Goal: Information Seeking & Learning: Learn about a topic

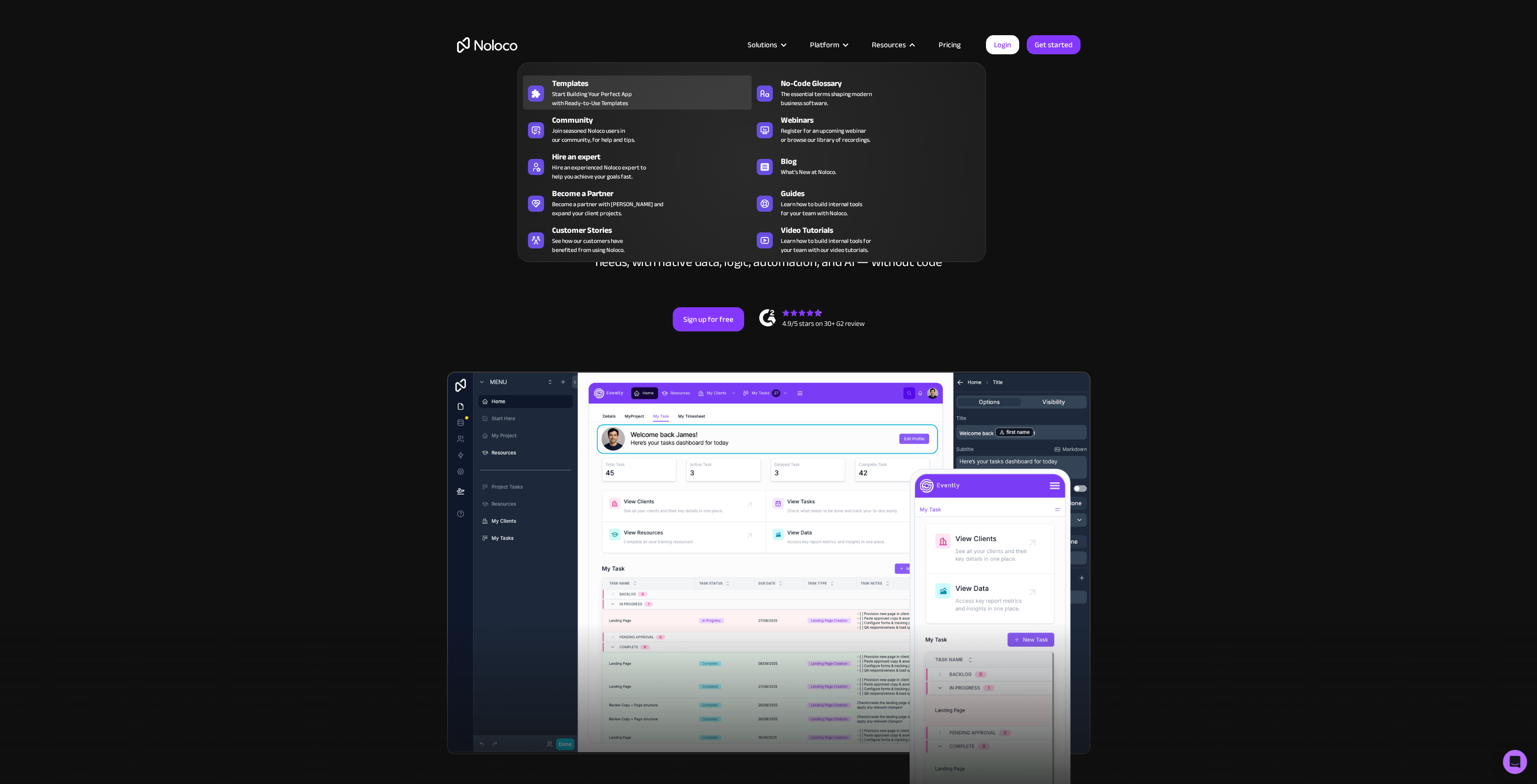
click at [587, 94] on span "Start Building Your Perfect App with Ready-to-Use Templates" at bounding box center [591, 98] width 80 height 18
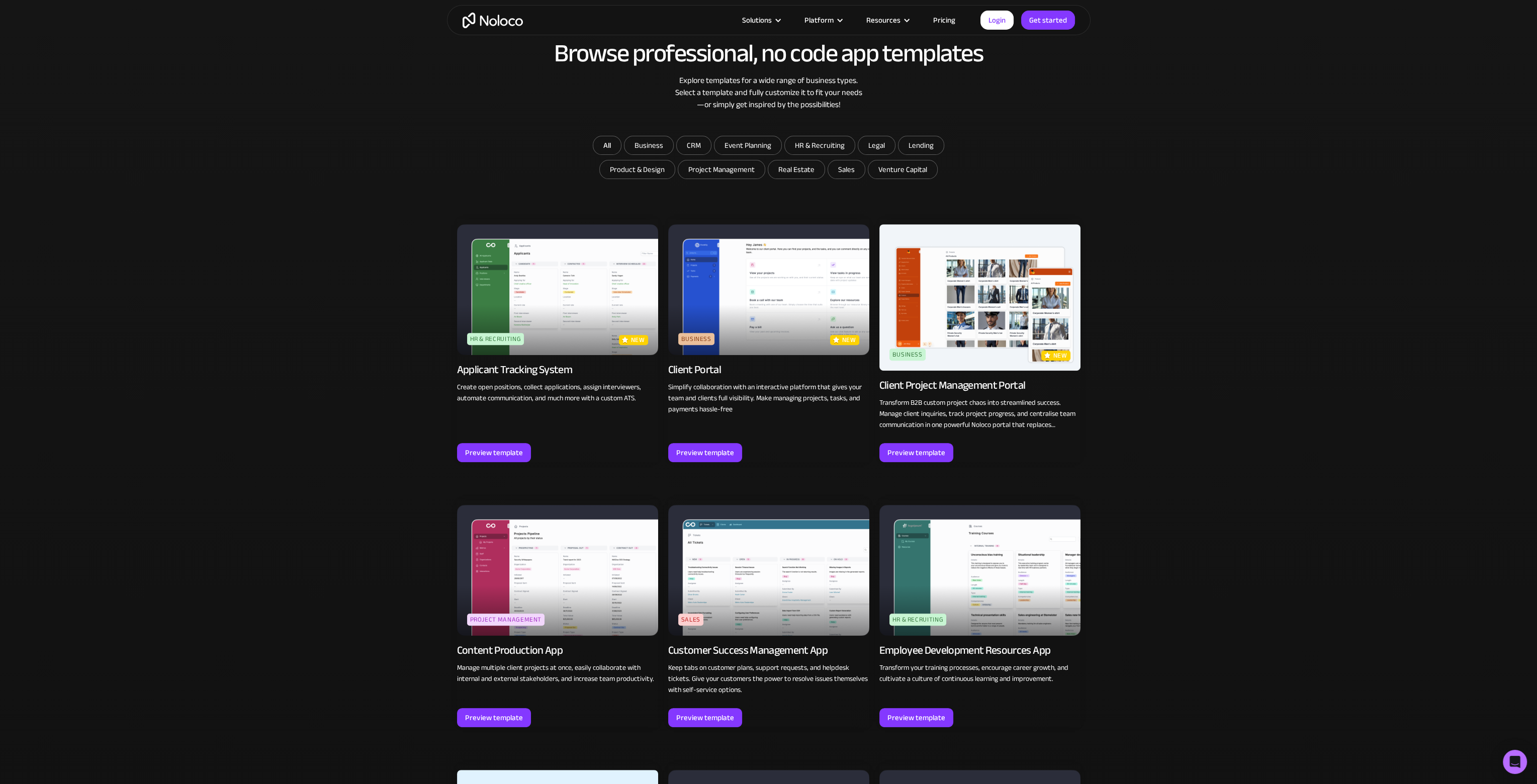
scroll to position [805, 0]
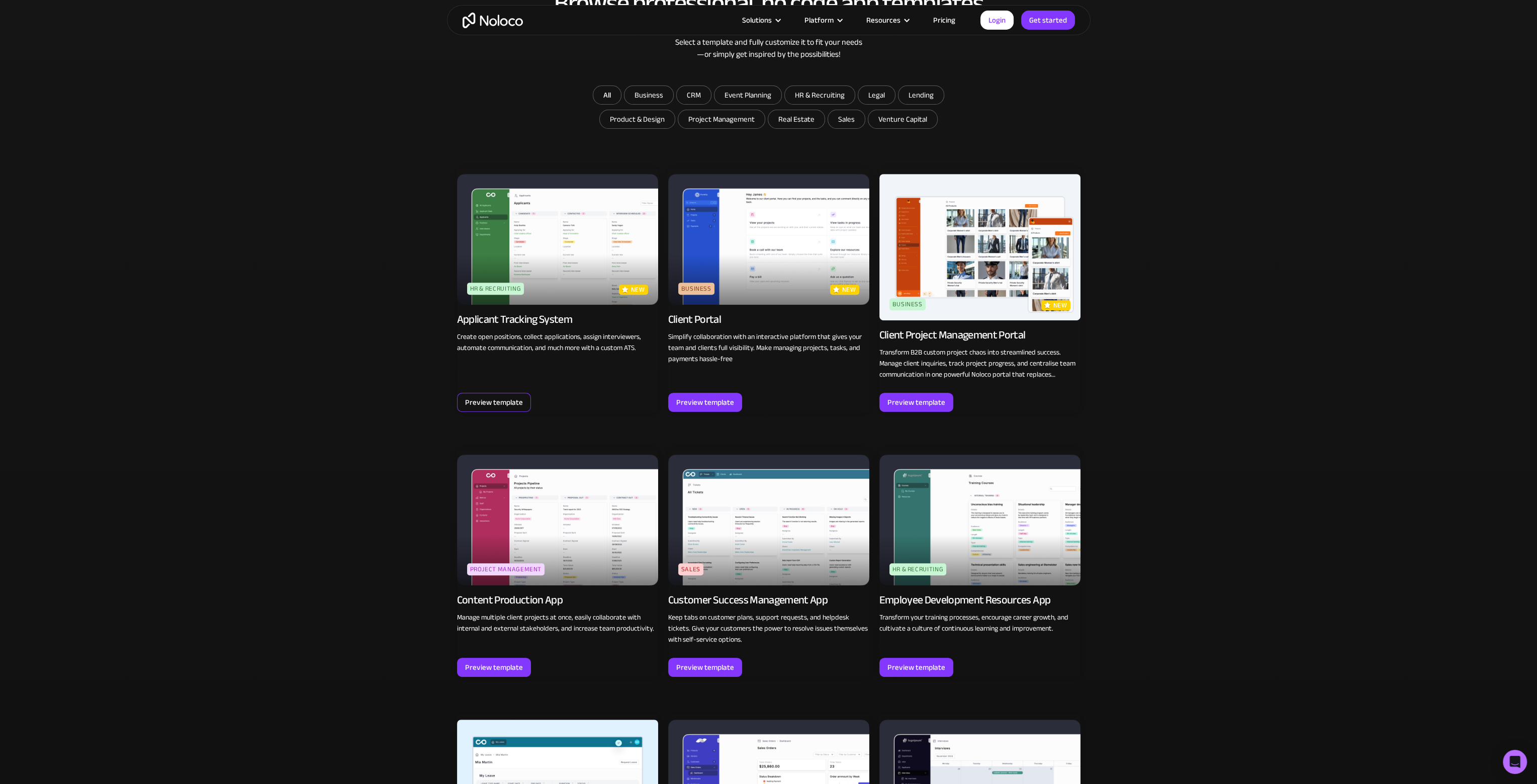
click at [501, 404] on div "Preview template" at bounding box center [494, 402] width 58 height 13
click at [730, 403] on div "Preview template" at bounding box center [705, 402] width 58 height 13
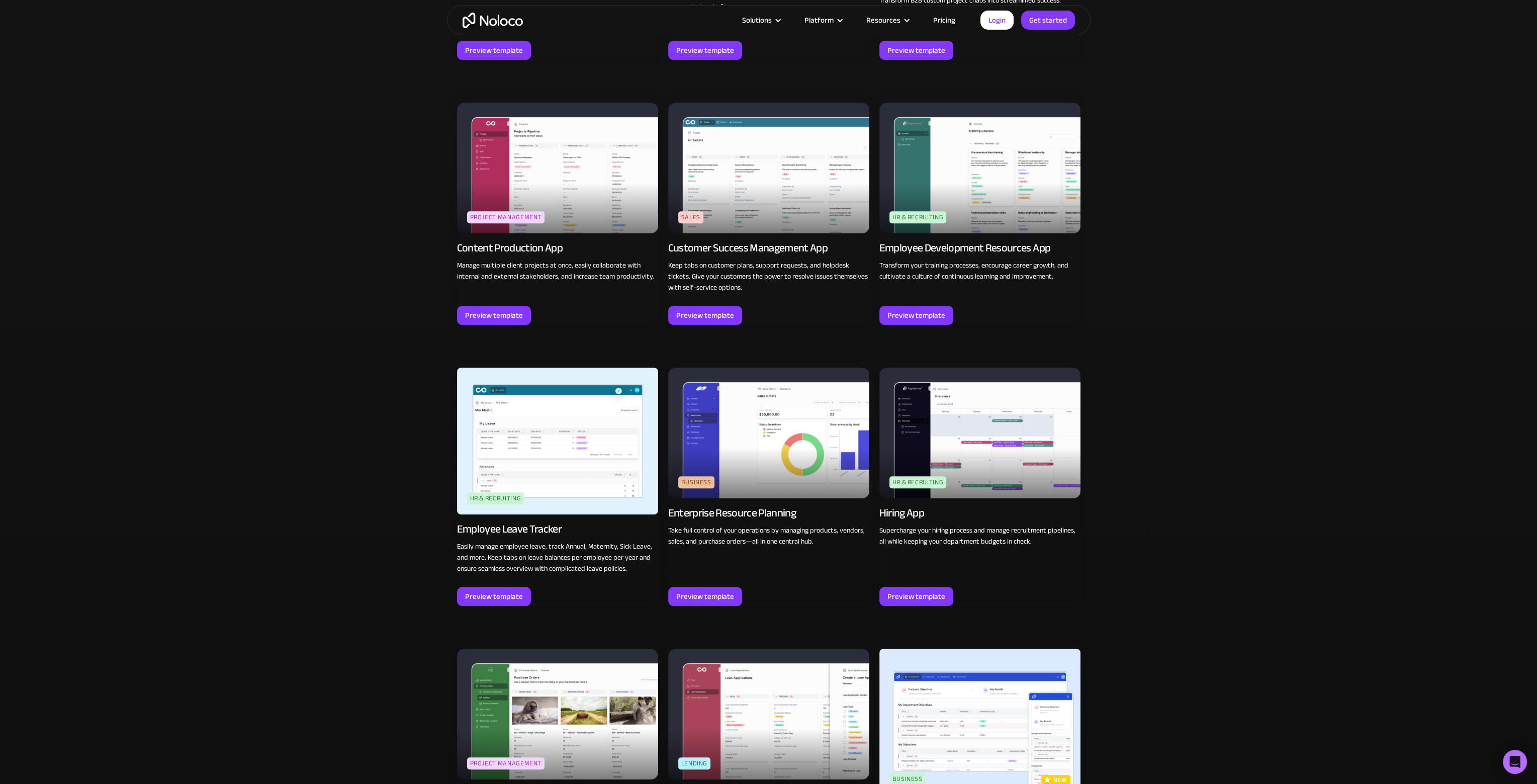
scroll to position [1307, 0]
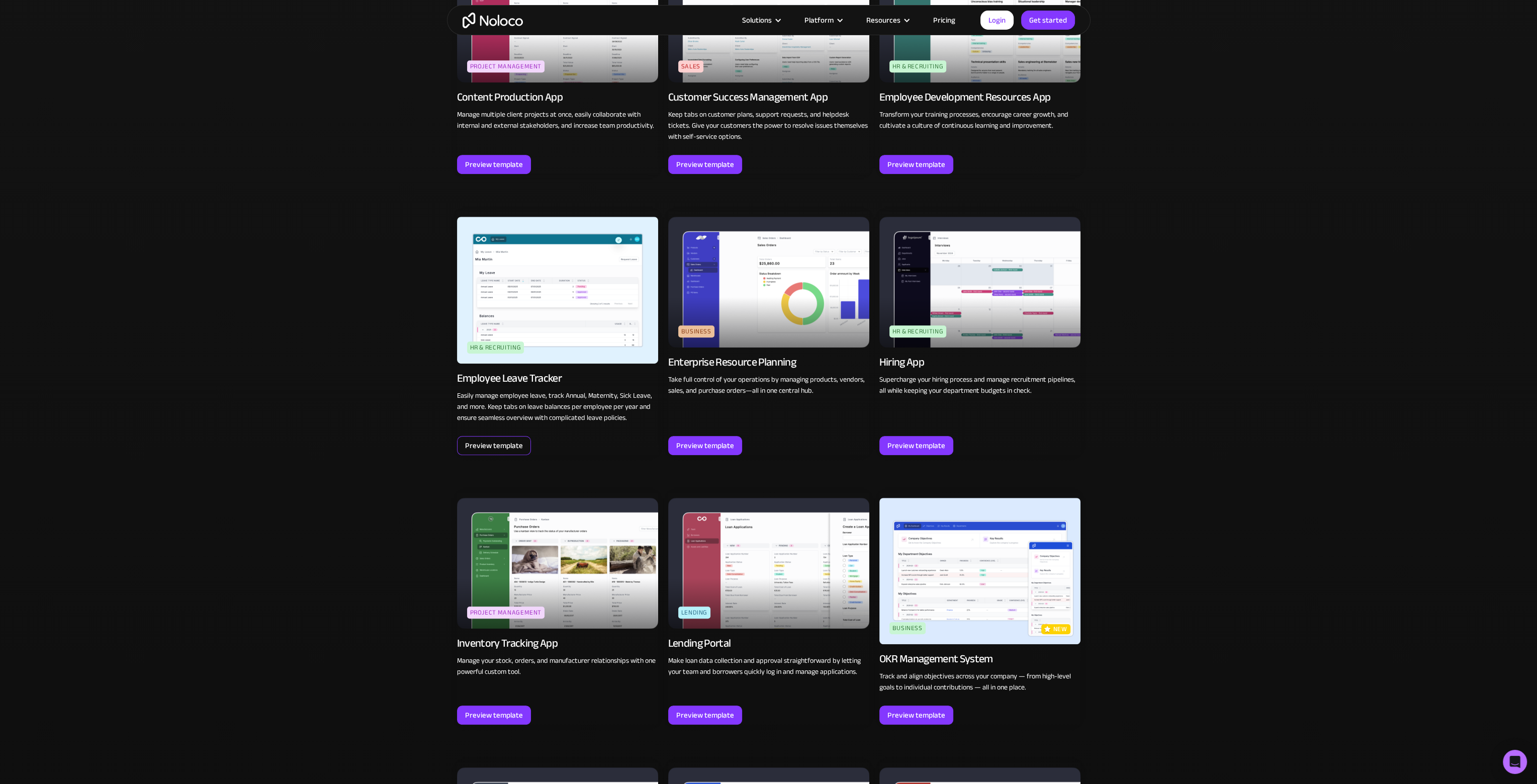
click at [503, 443] on div "Preview template" at bounding box center [494, 445] width 58 height 13
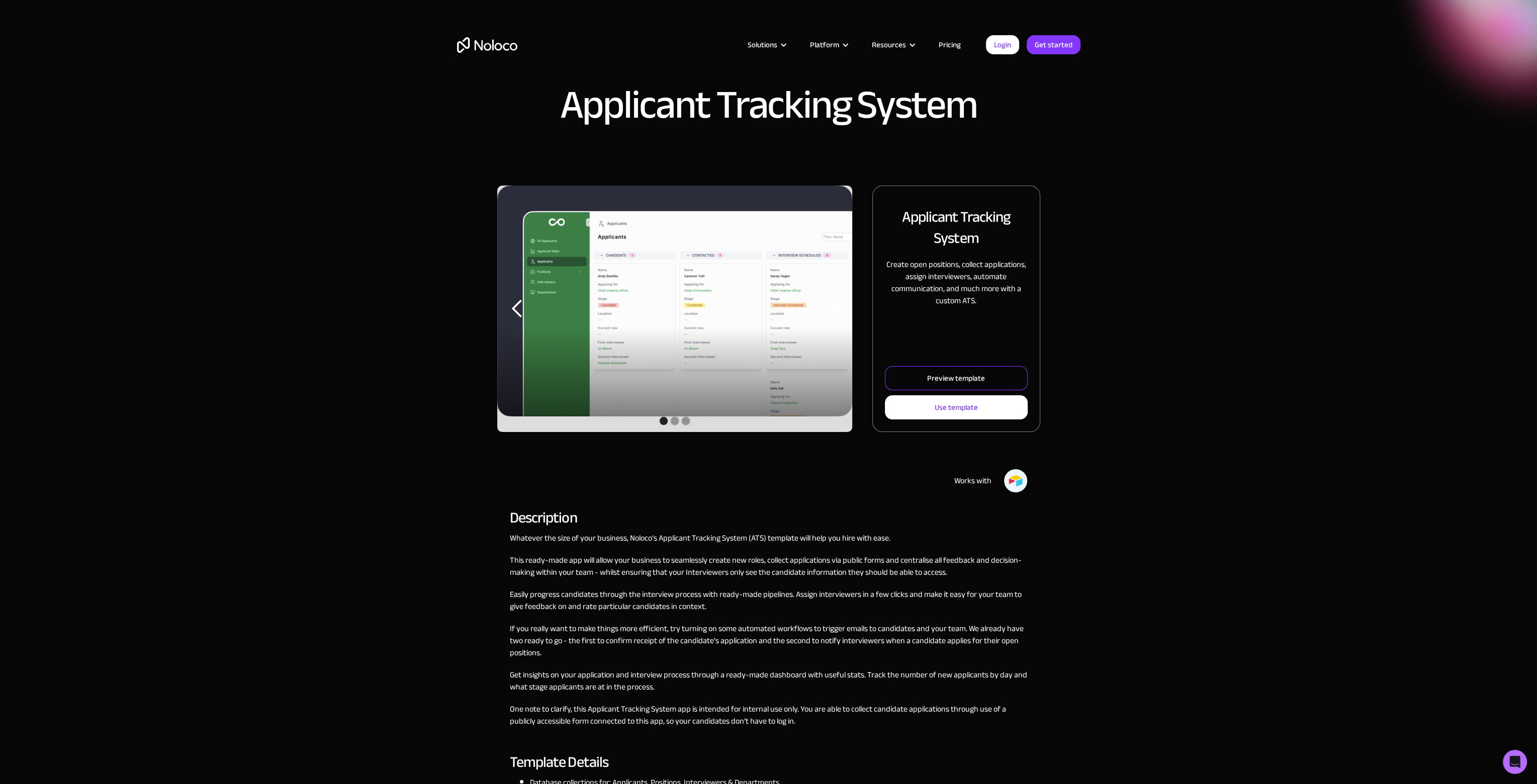
click at [971, 378] on div "Preview template" at bounding box center [956, 378] width 58 height 13
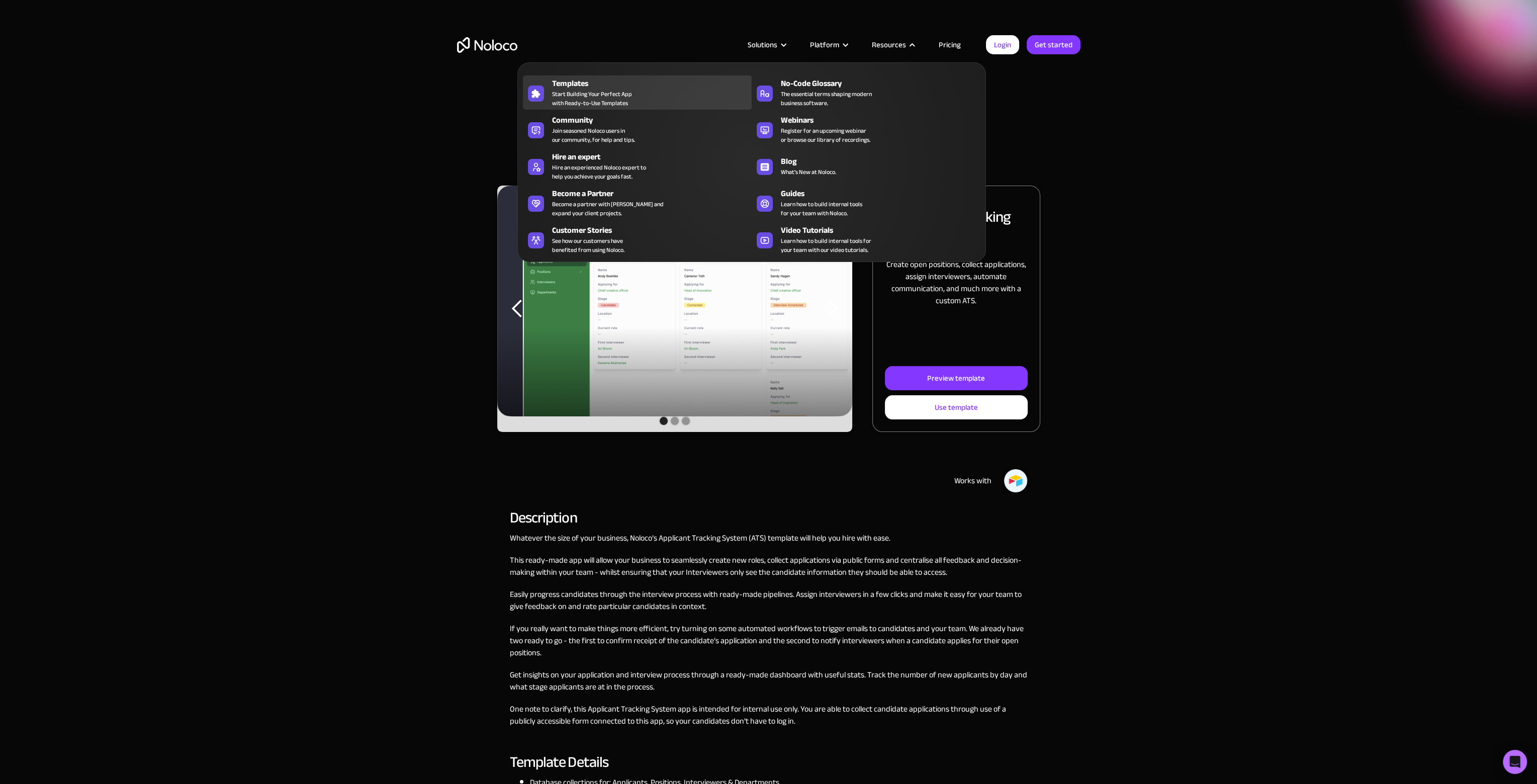
click at [579, 86] on div "Templates" at bounding box center [654, 83] width 204 height 12
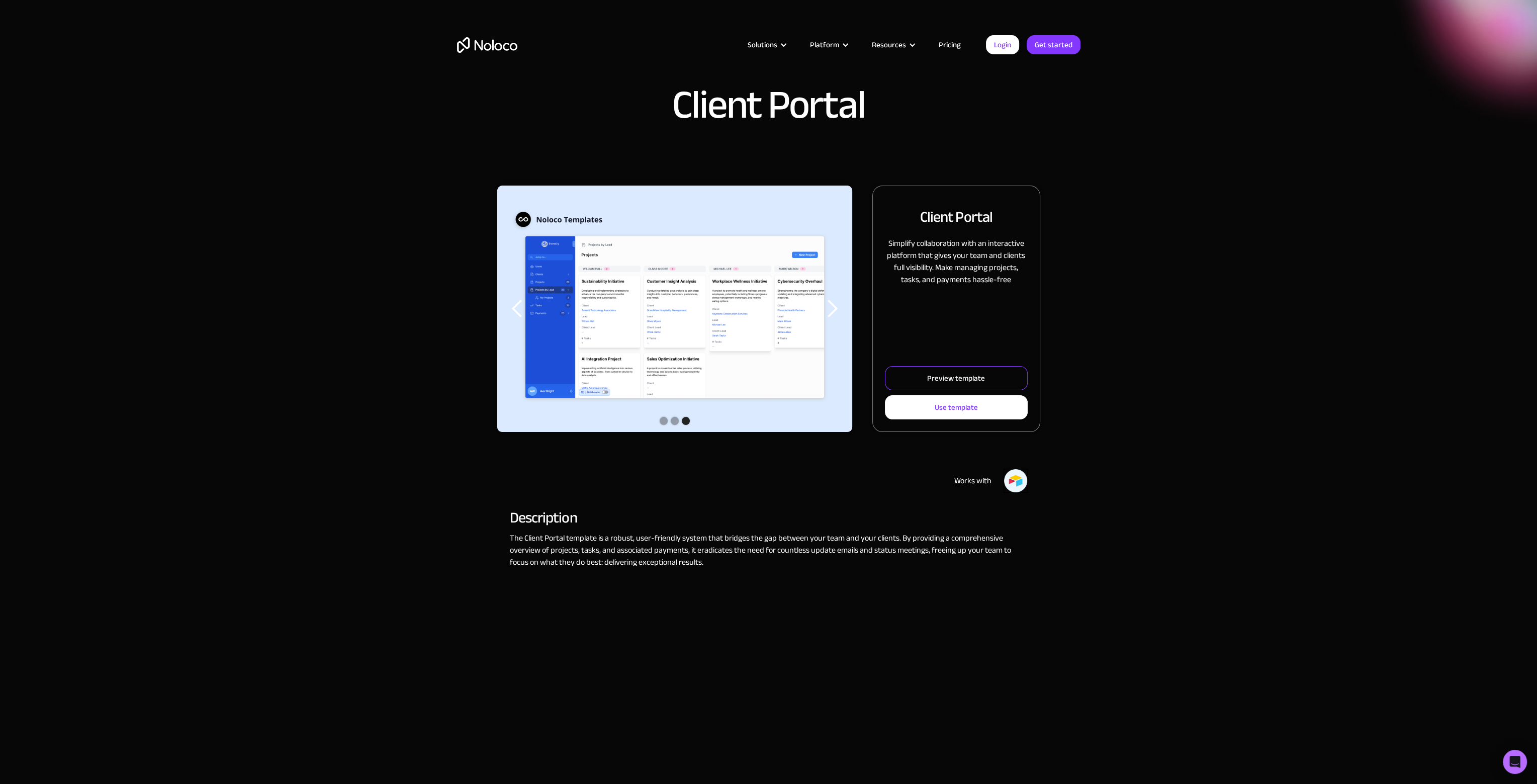
click at [960, 380] on div "Preview template" at bounding box center [956, 378] width 58 height 13
click at [994, 380] on link "Preview template" at bounding box center [955, 378] width 142 height 24
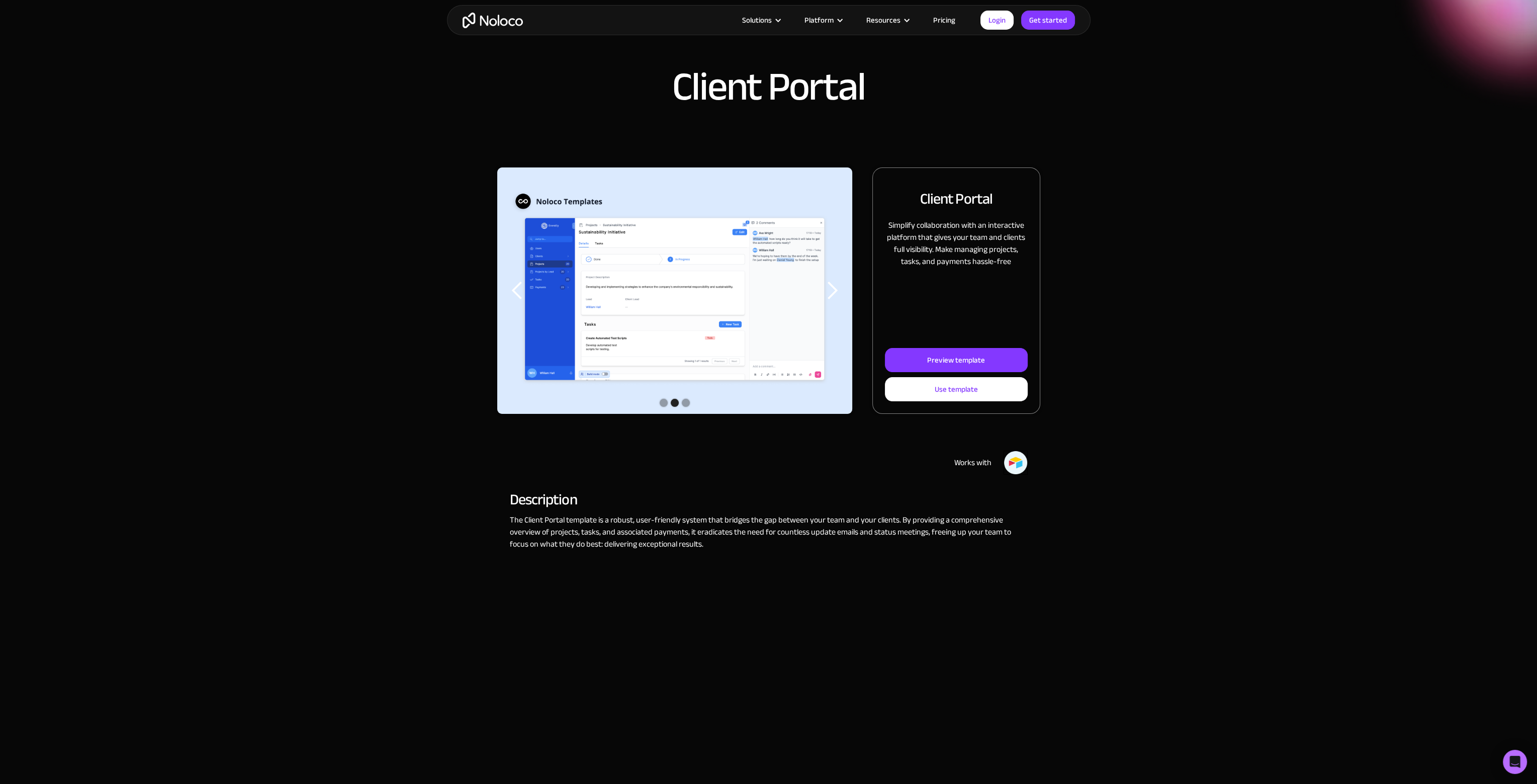
scroll to position [50, 0]
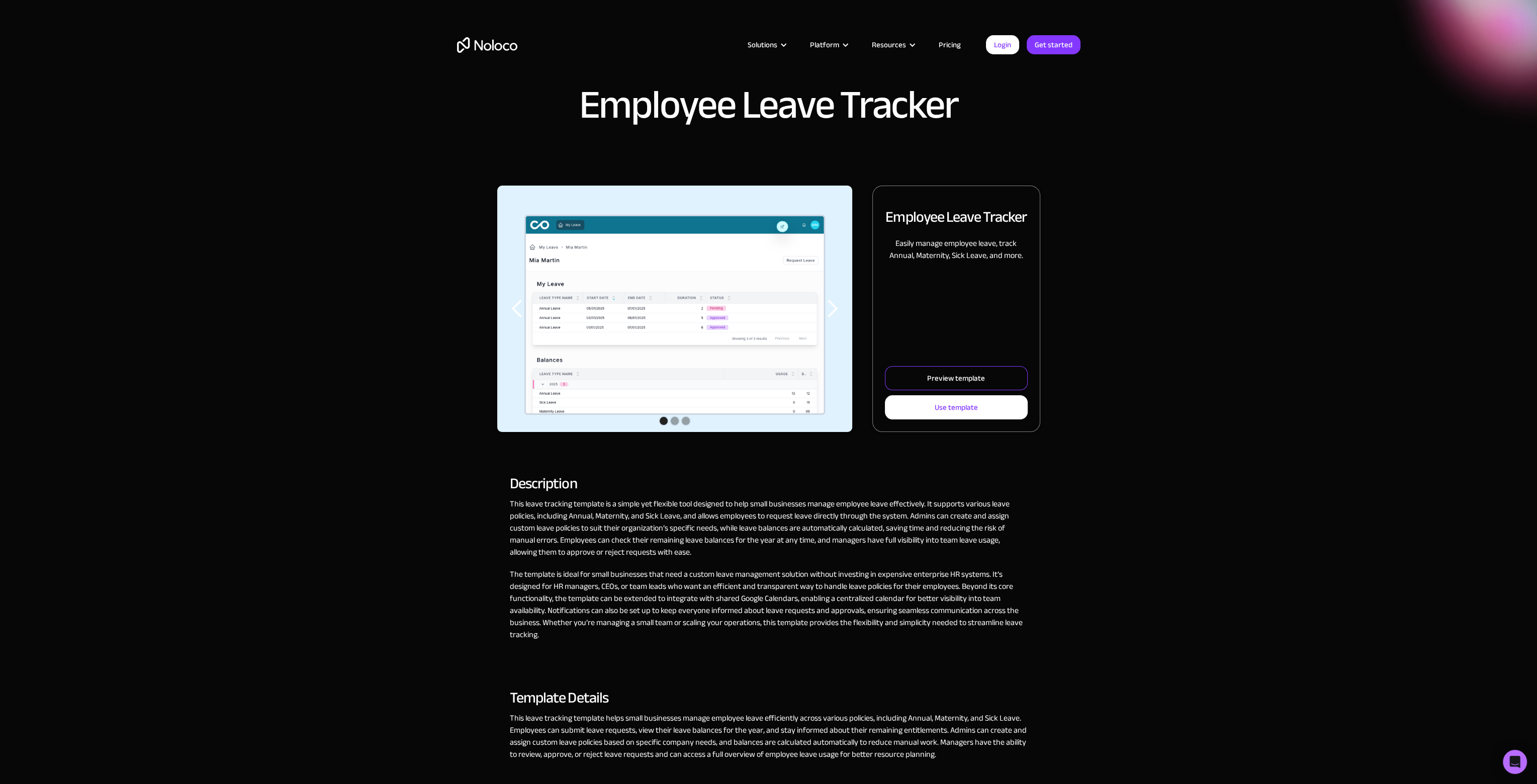
click at [997, 380] on link "Preview template" at bounding box center [955, 378] width 142 height 24
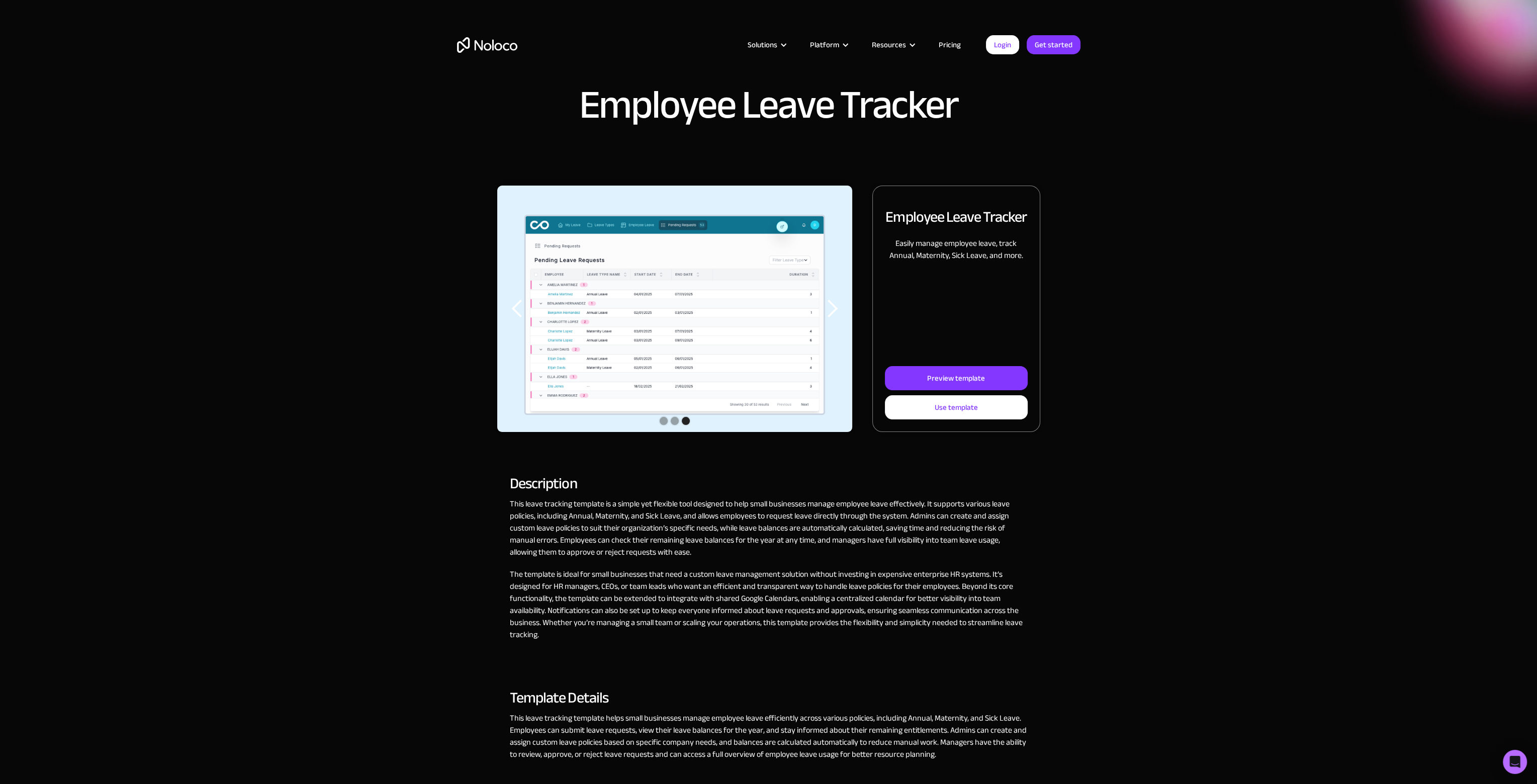
click at [951, 40] on link "Pricing" at bounding box center [949, 45] width 47 height 13
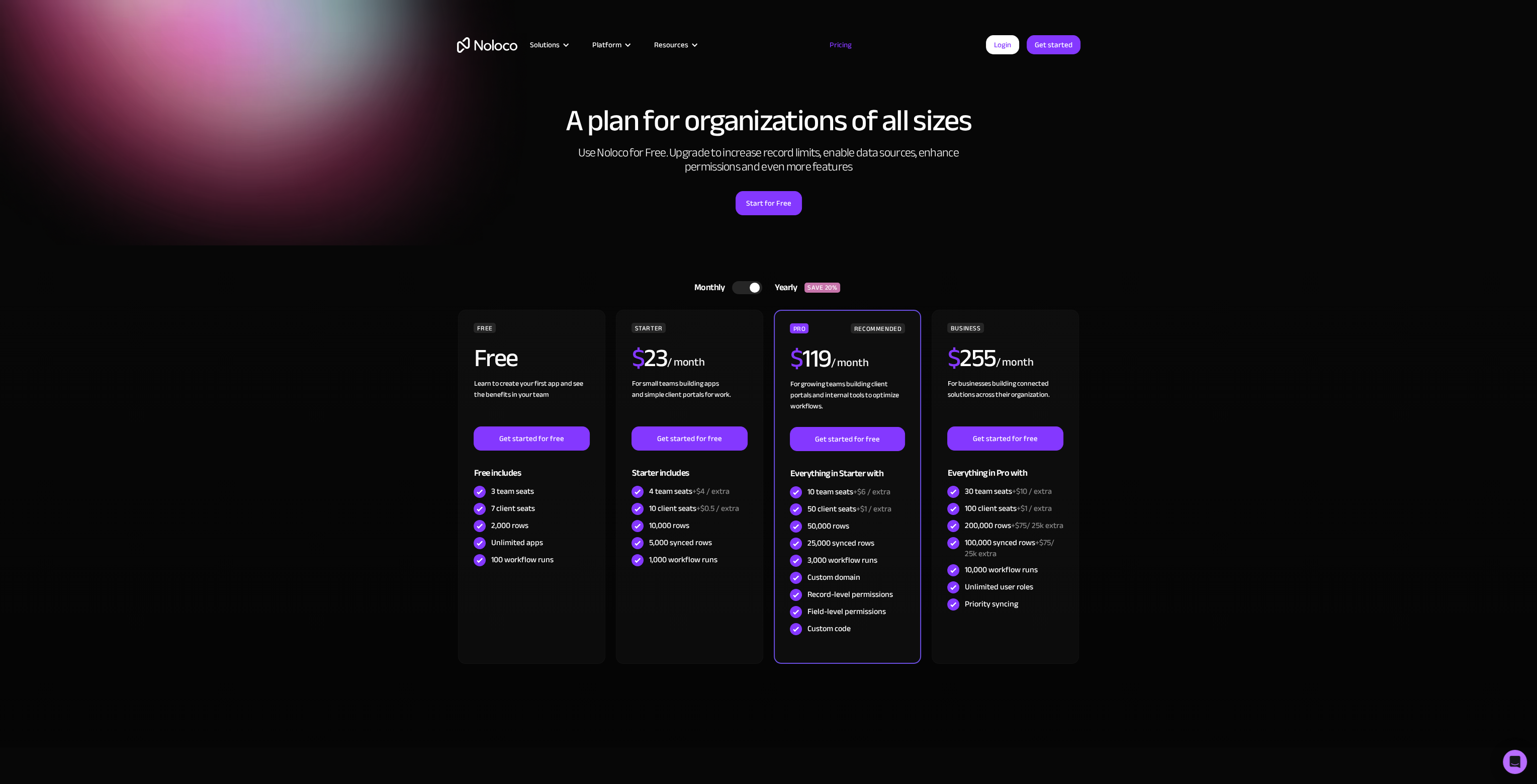
click at [484, 44] on img "home" at bounding box center [487, 45] width 60 height 16
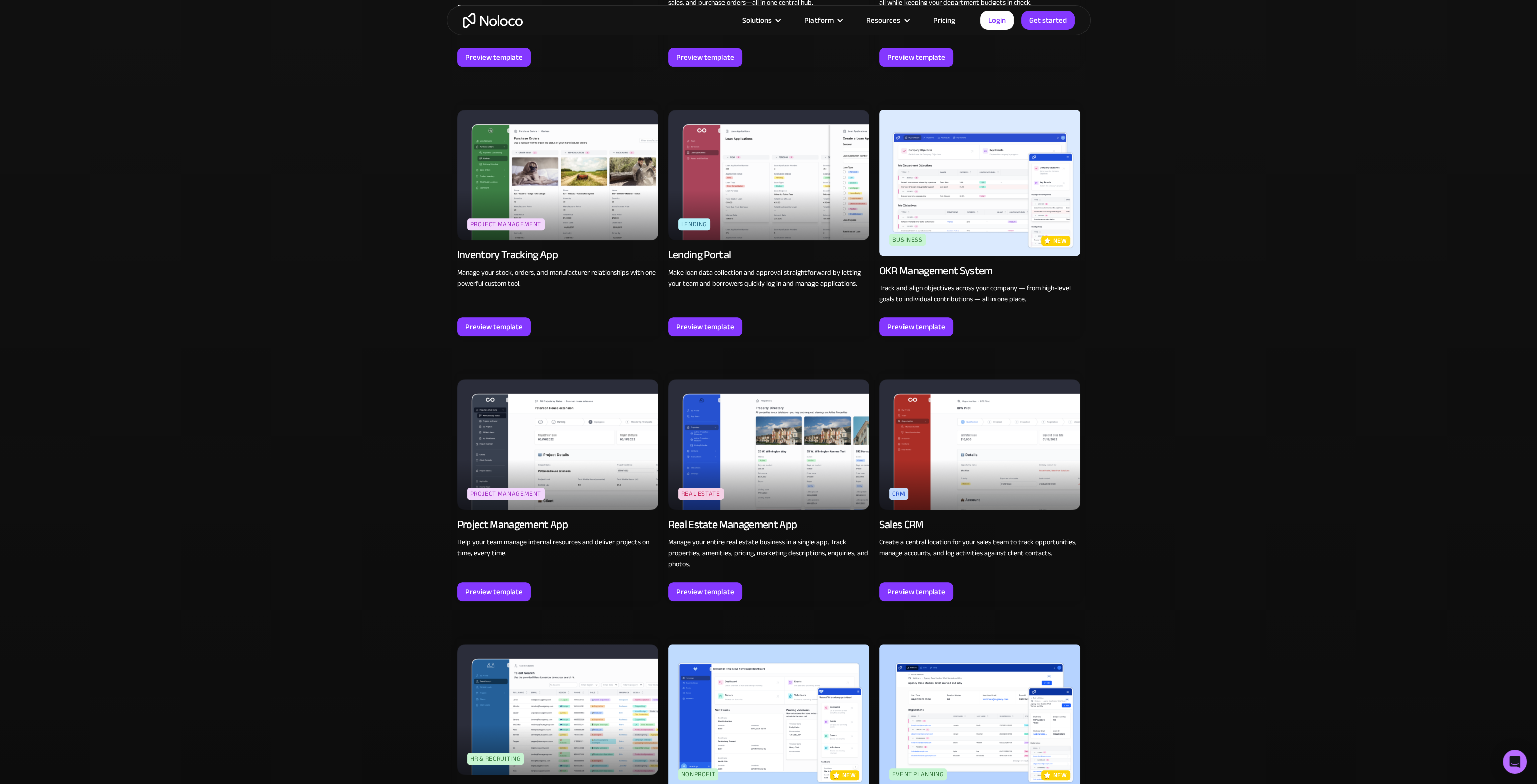
scroll to position [1659, 0]
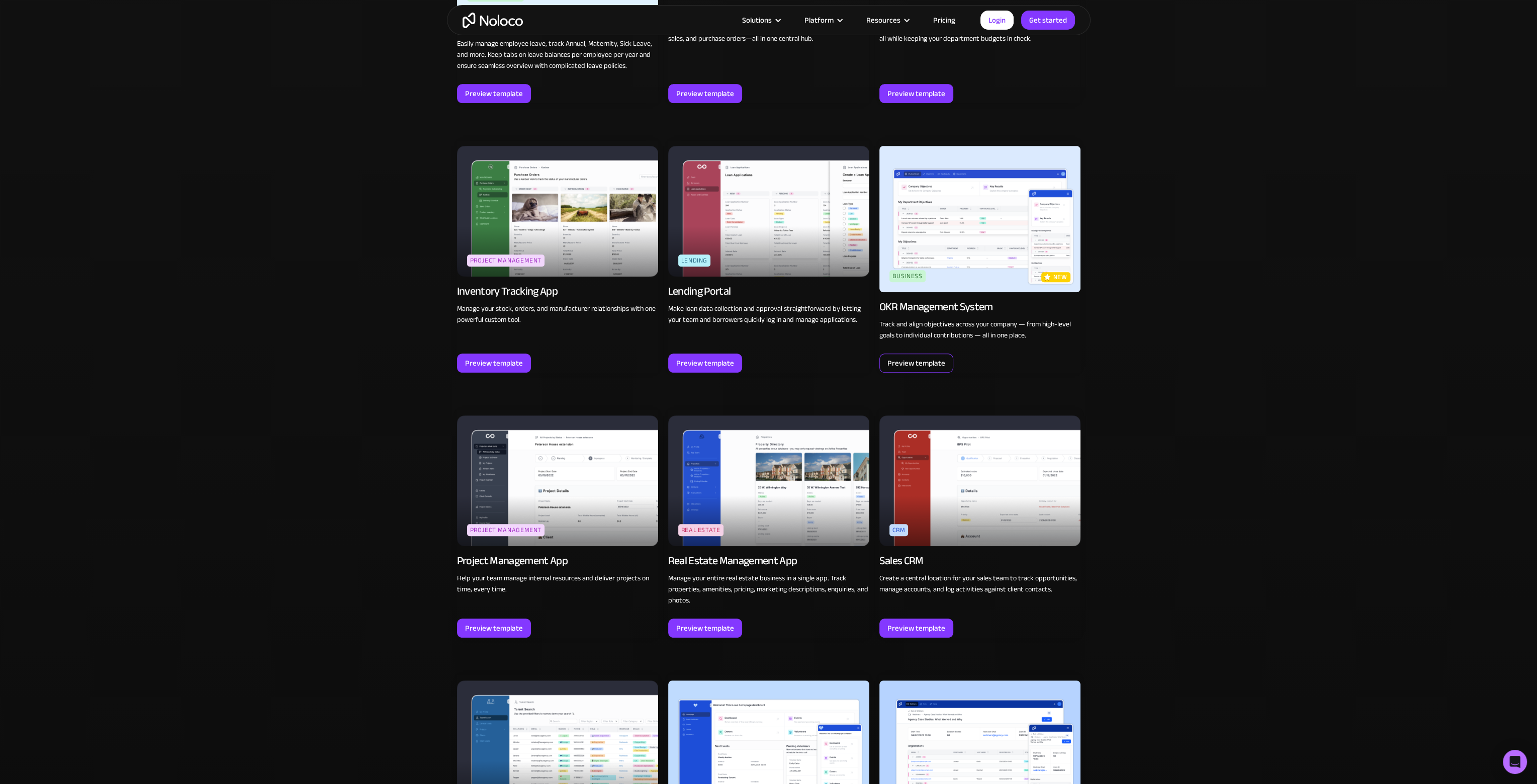
click at [915, 358] on div "Preview template" at bounding box center [917, 363] width 58 height 13
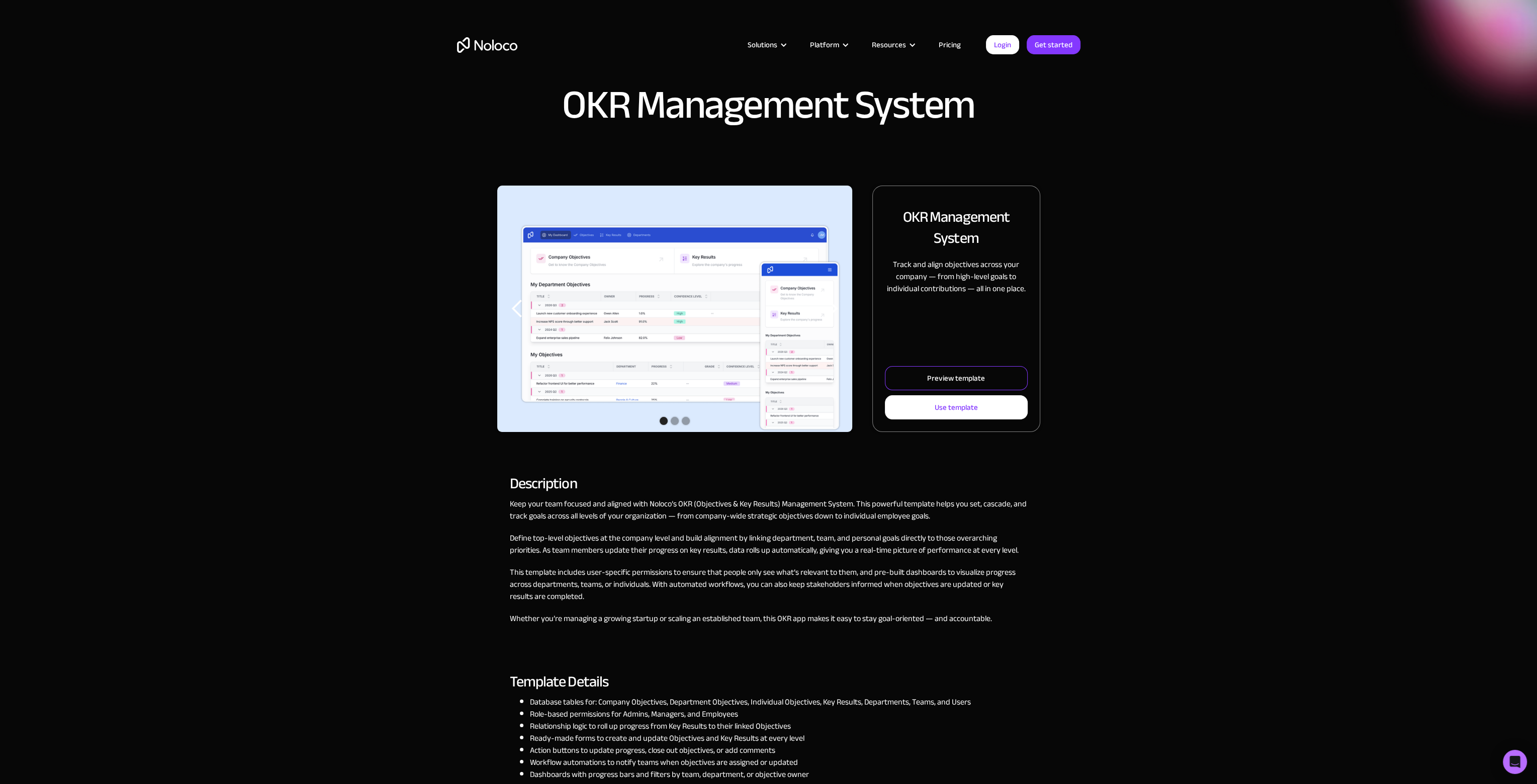
click at [978, 377] on div "Preview template" at bounding box center [956, 378] width 58 height 13
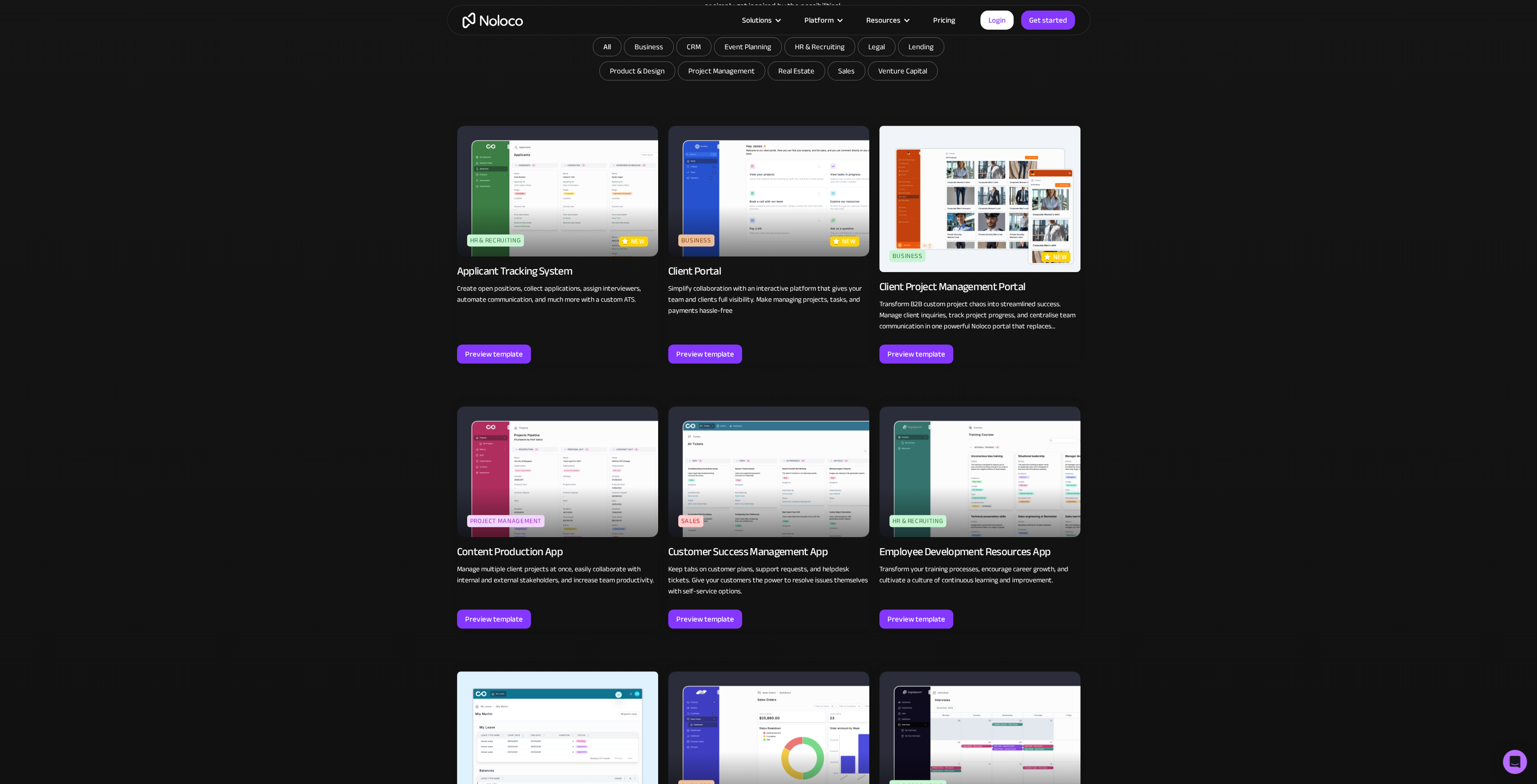
scroll to position [805, 0]
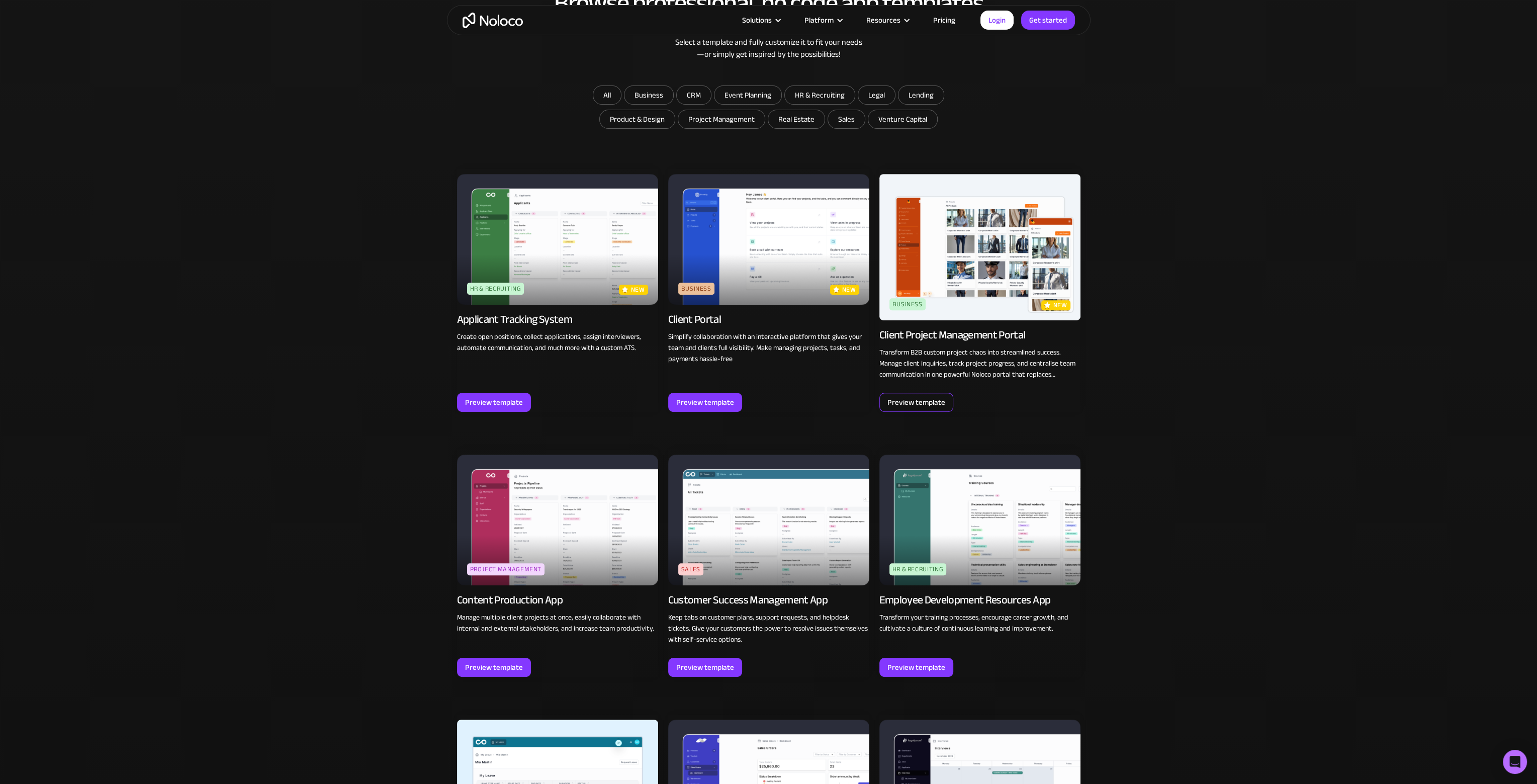
click at [931, 404] on div "Preview template" at bounding box center [917, 402] width 58 height 13
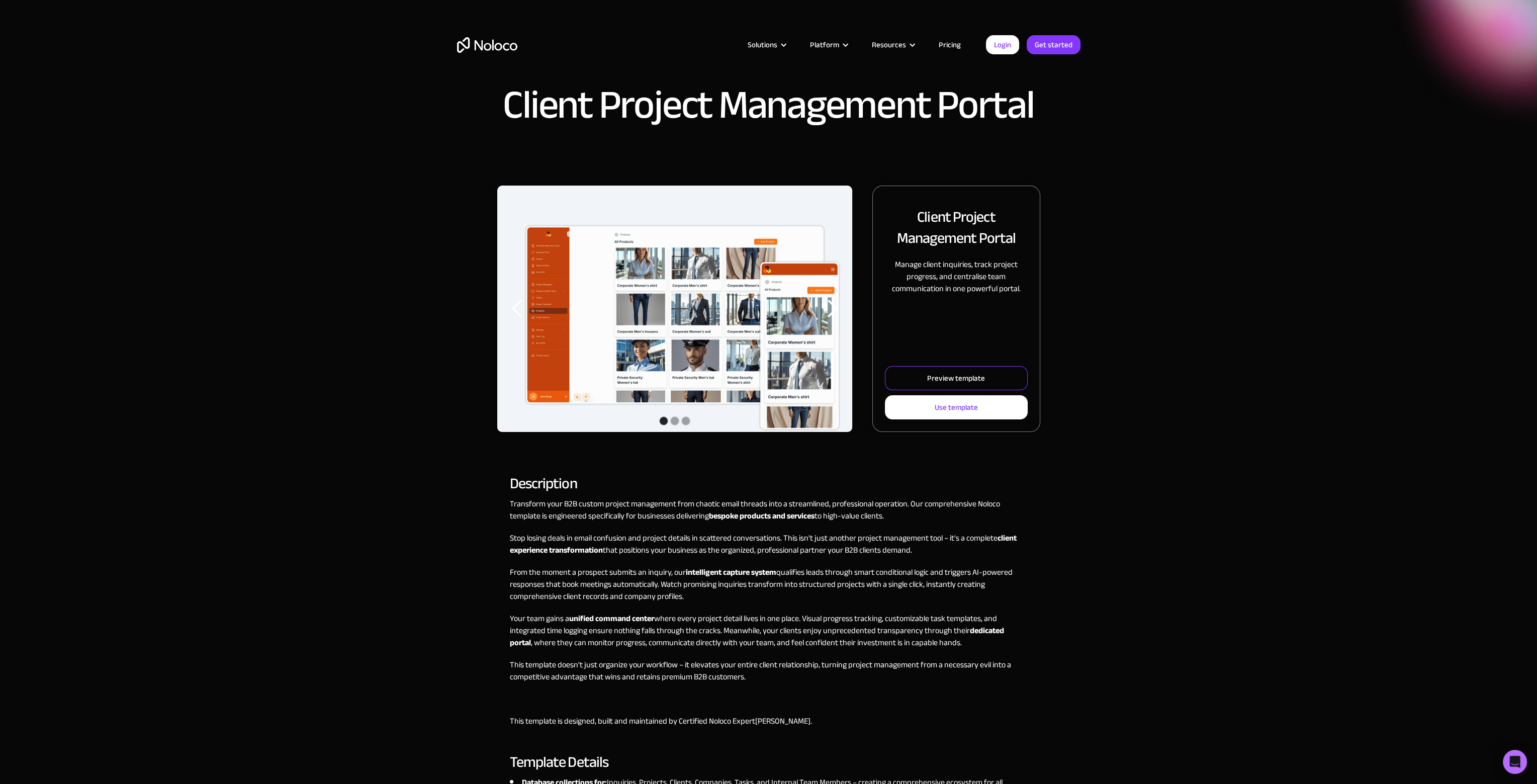
click at [917, 373] on link "Preview template" at bounding box center [955, 378] width 142 height 24
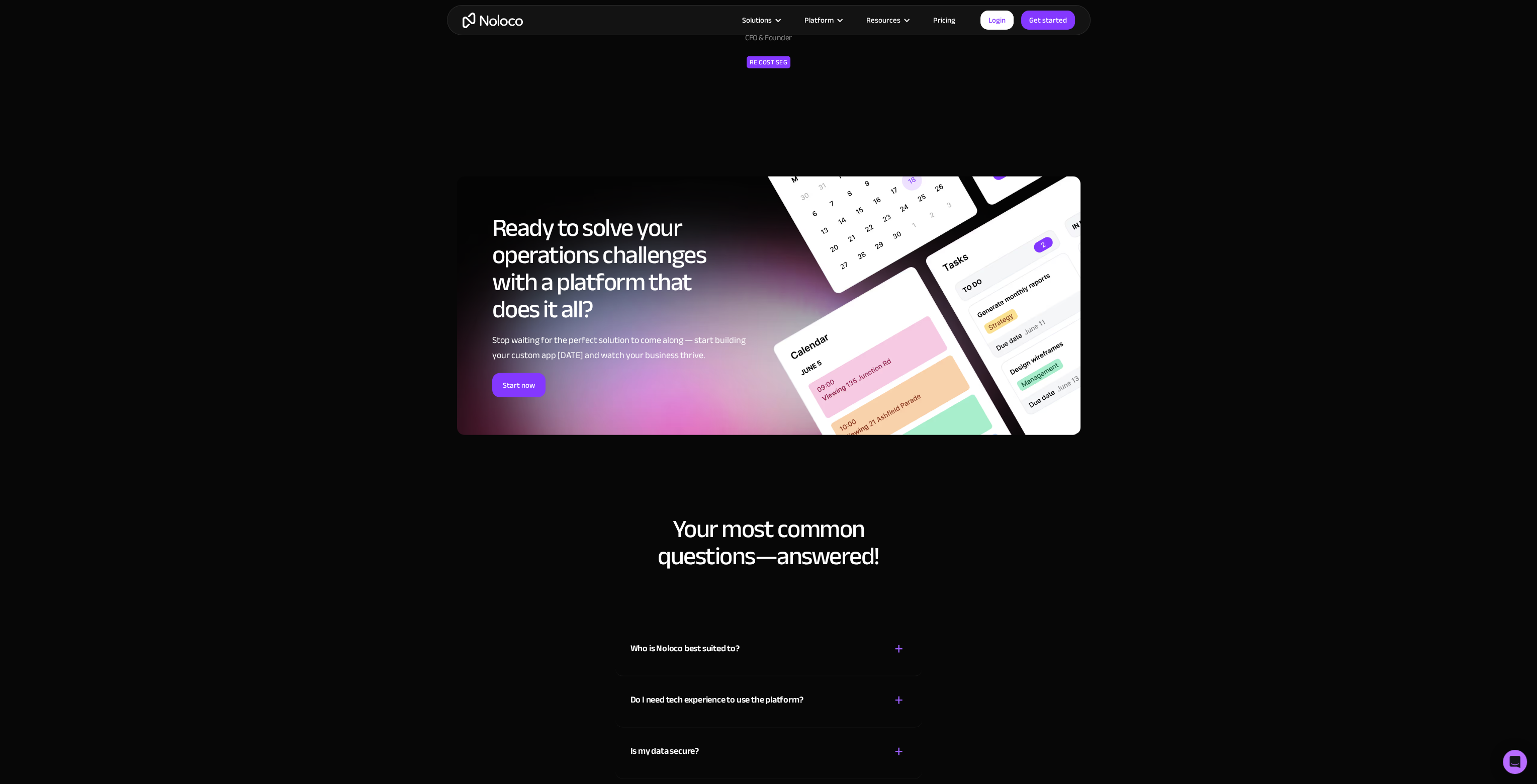
scroll to position [5477, 0]
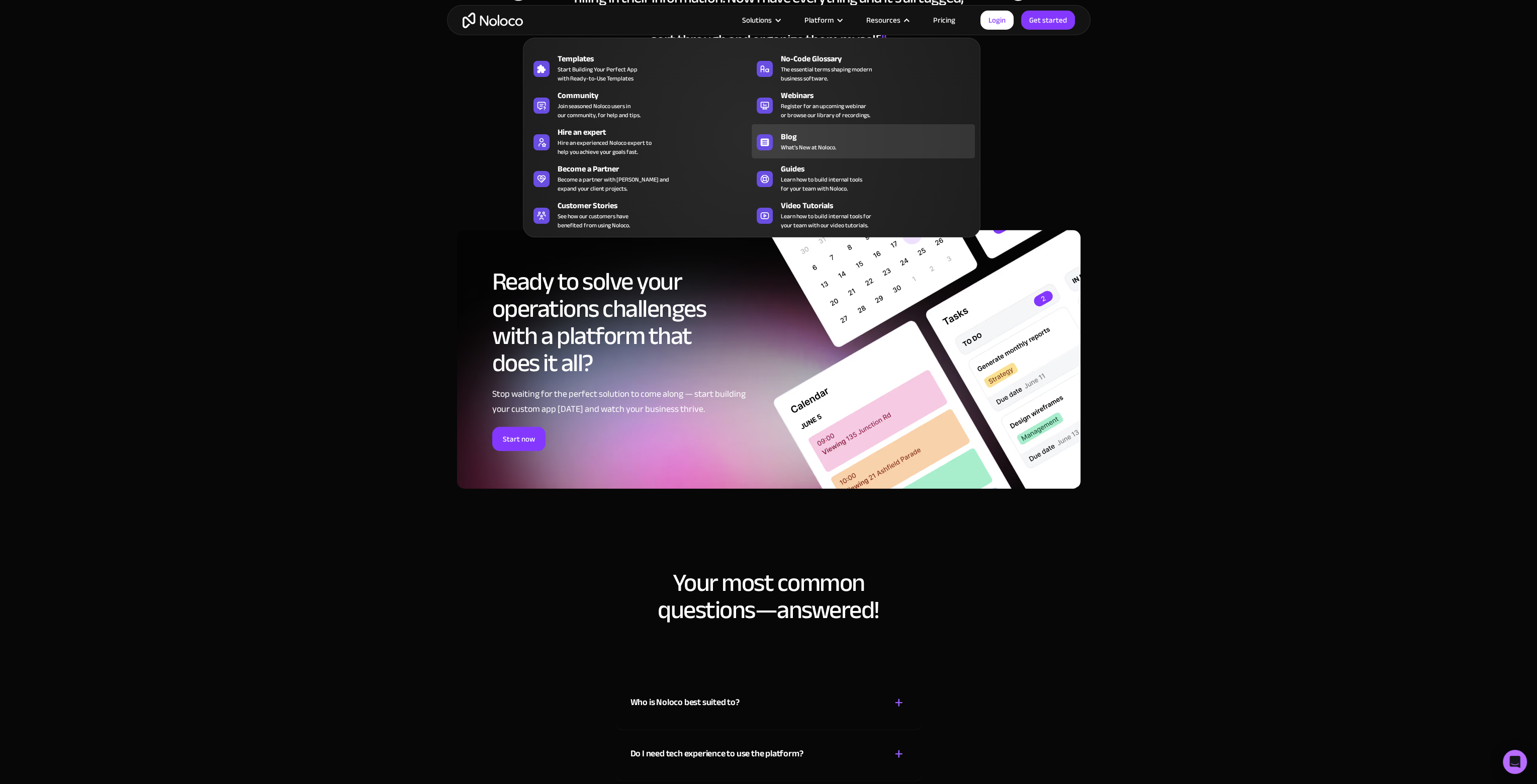
click at [792, 144] on span "What's New at Noloco." at bounding box center [808, 147] width 55 height 9
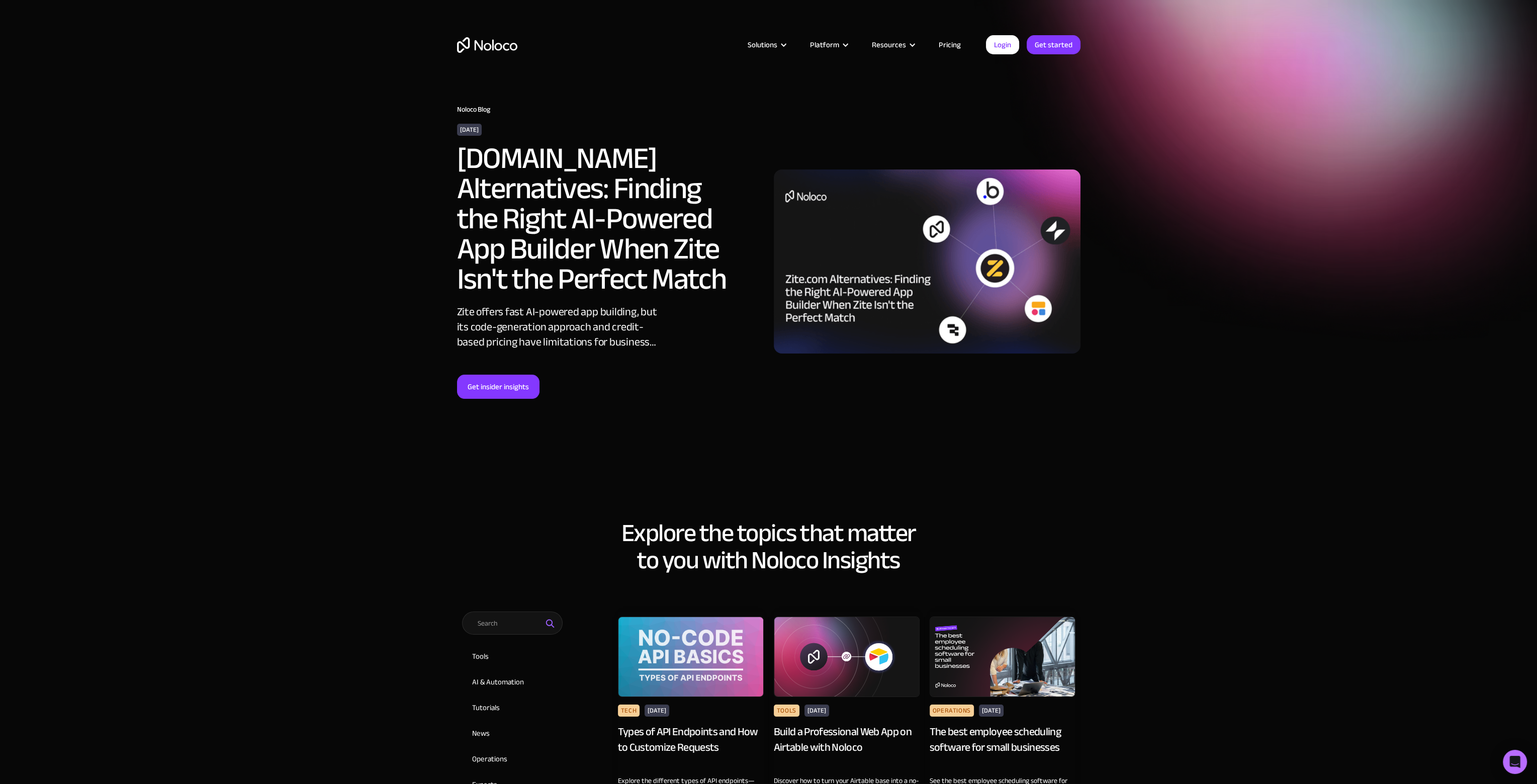
click at [1200, 162] on section "Noloco Blog October 6, 2025 Zite.com Alternatives: Finding the Right AI-Powered…" at bounding box center [768, 244] width 1537 height 489
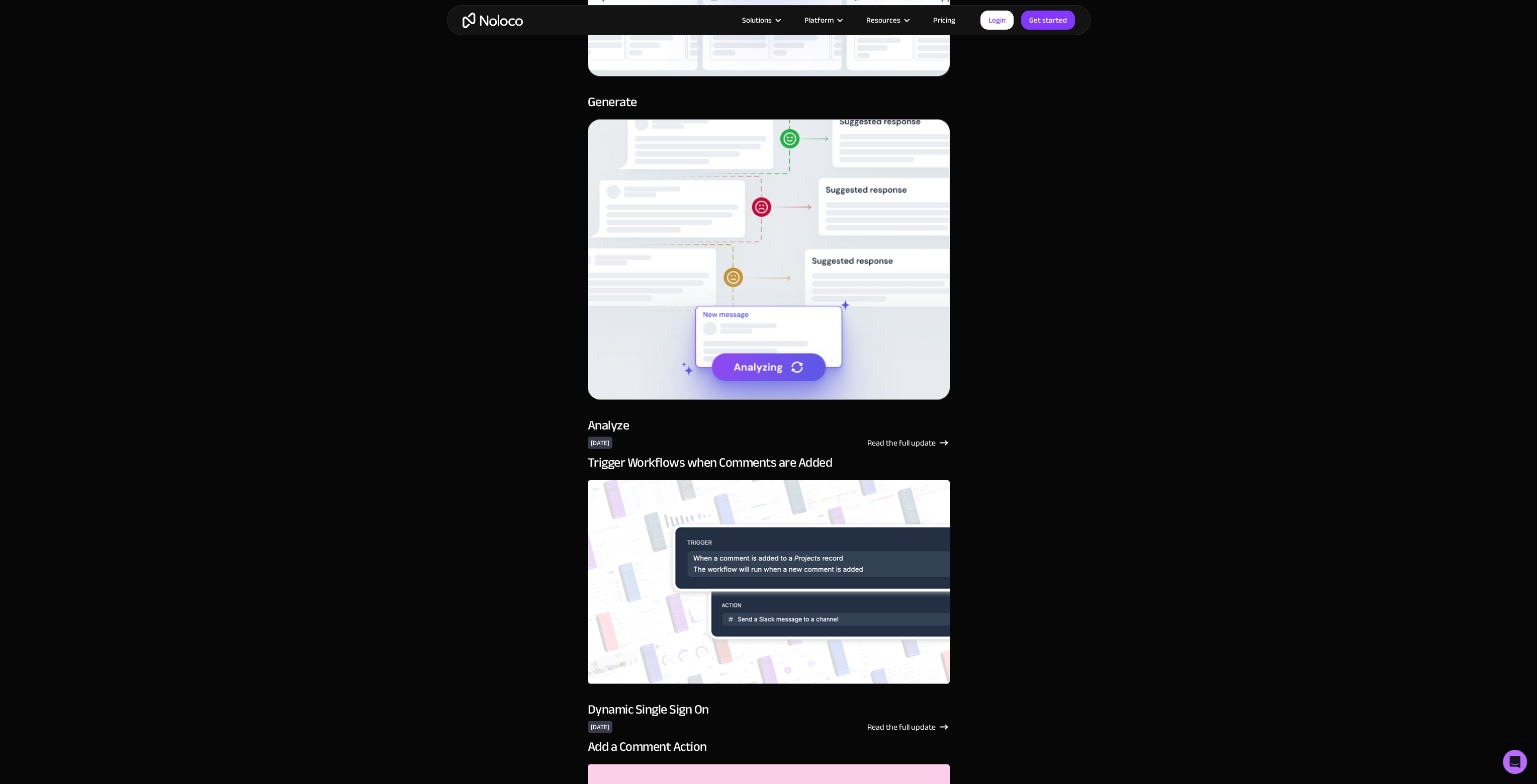
scroll to position [3871, 0]
